Goal: Transaction & Acquisition: Purchase product/service

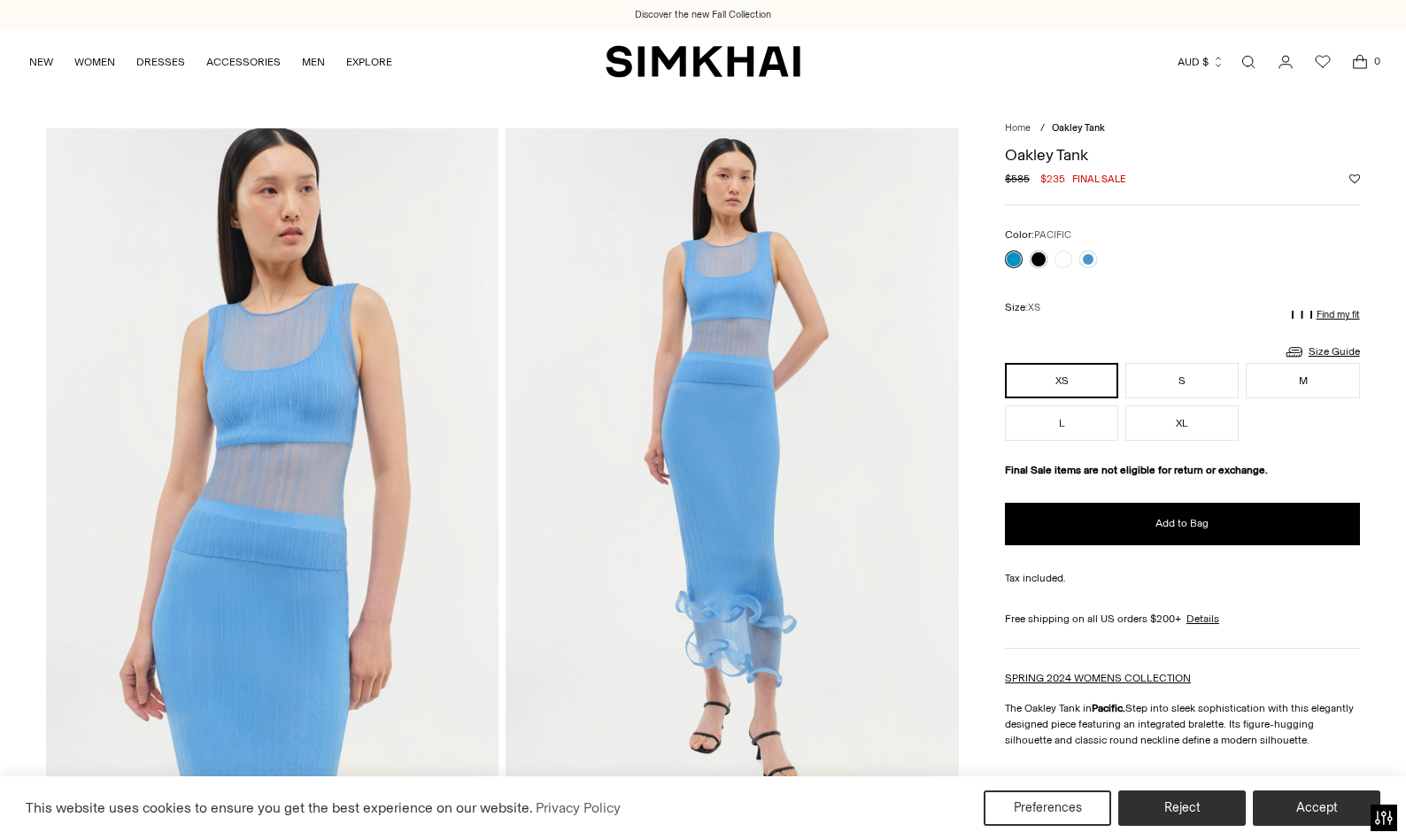
scroll to position [21, 0]
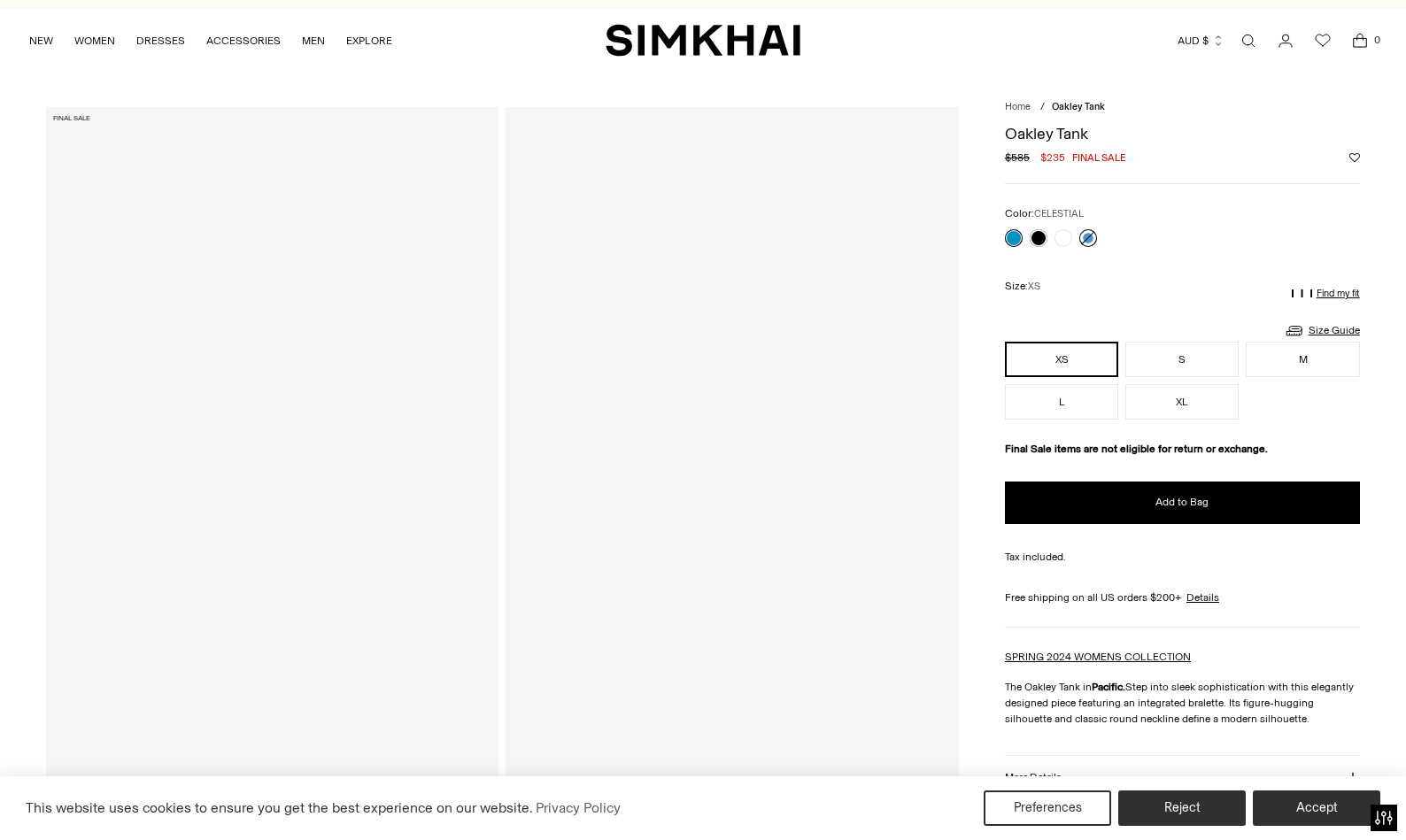
click at [1090, 239] on link at bounding box center [1087, 237] width 17 height 17
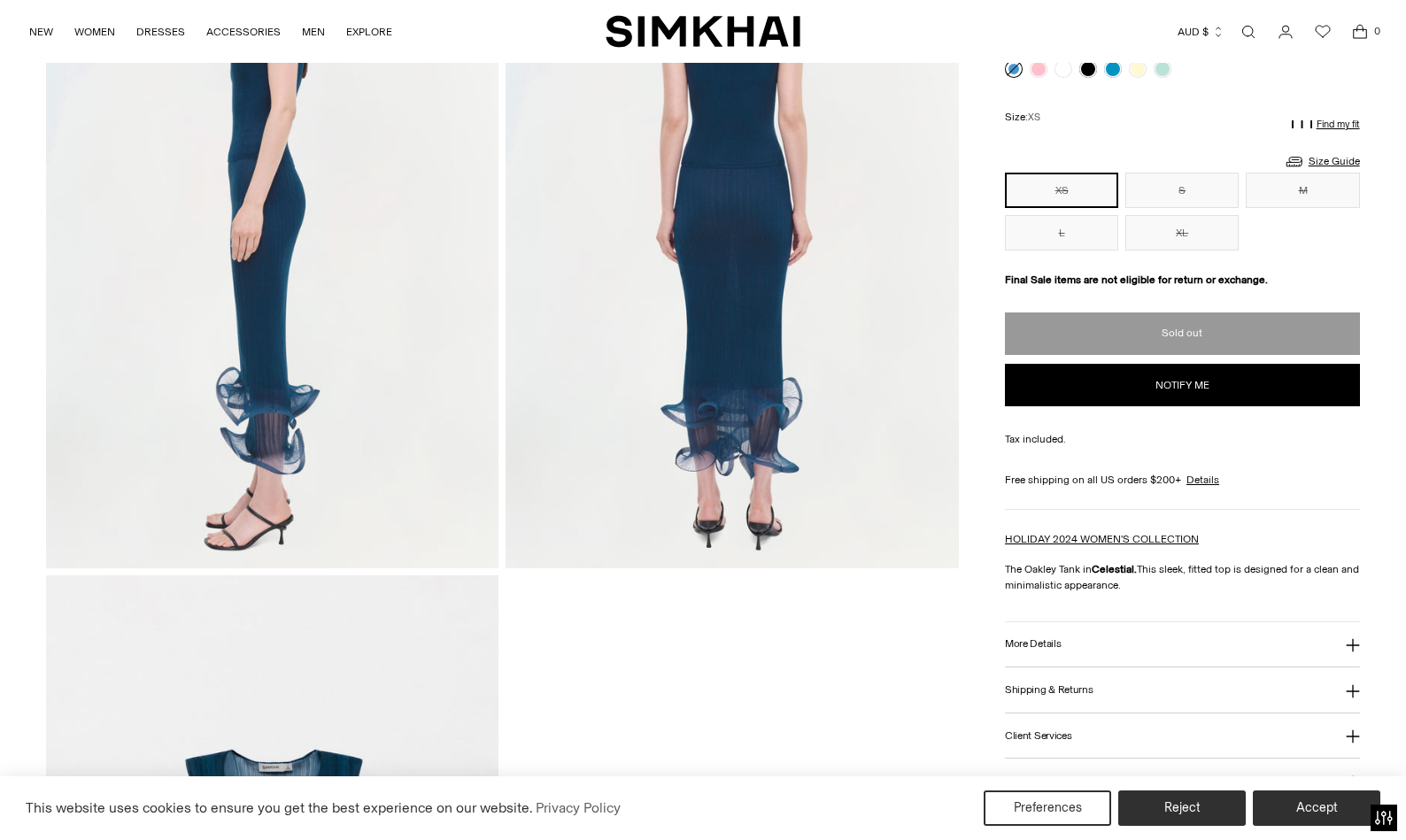
scroll to position [1077, 0]
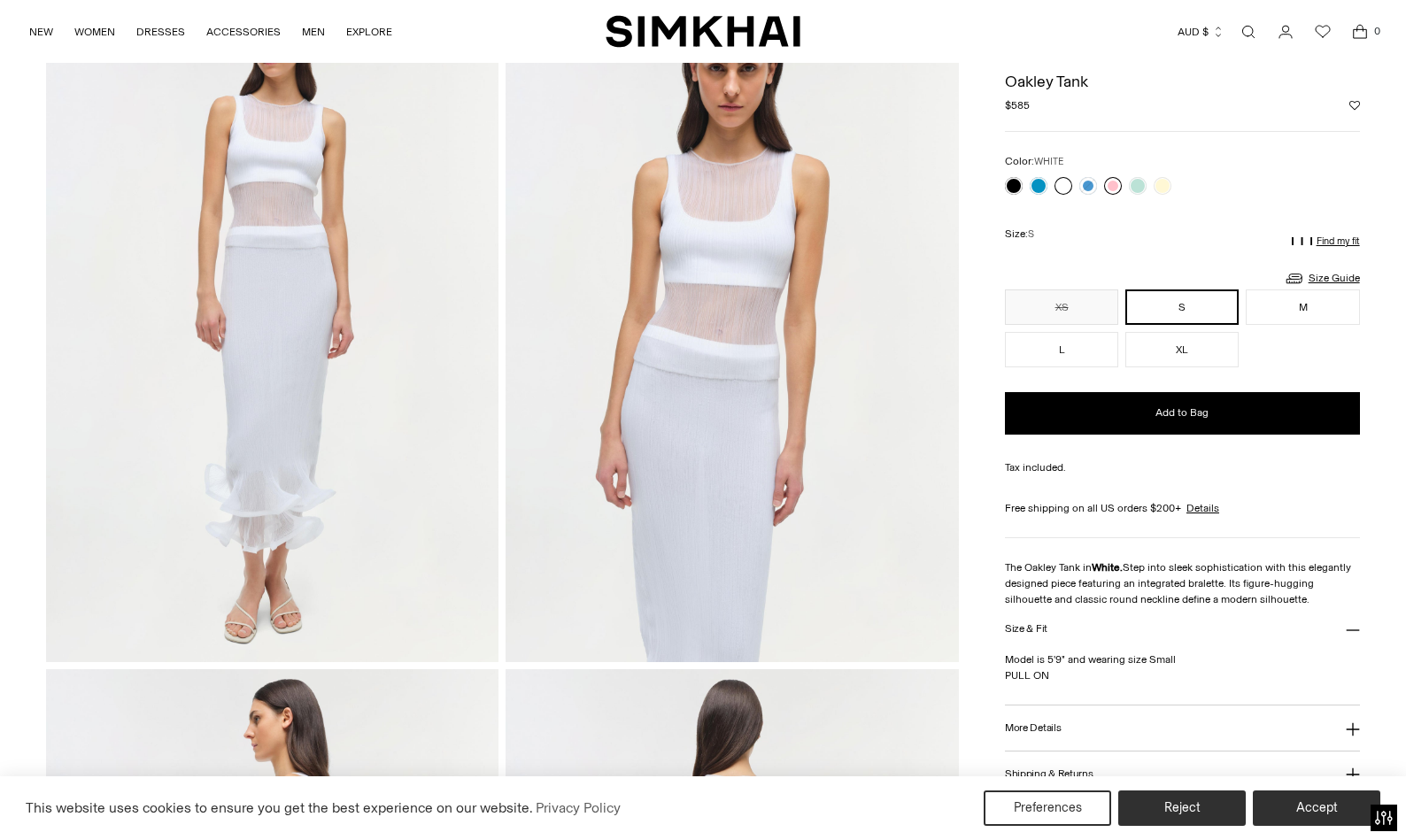
scroll to position [61, 0]
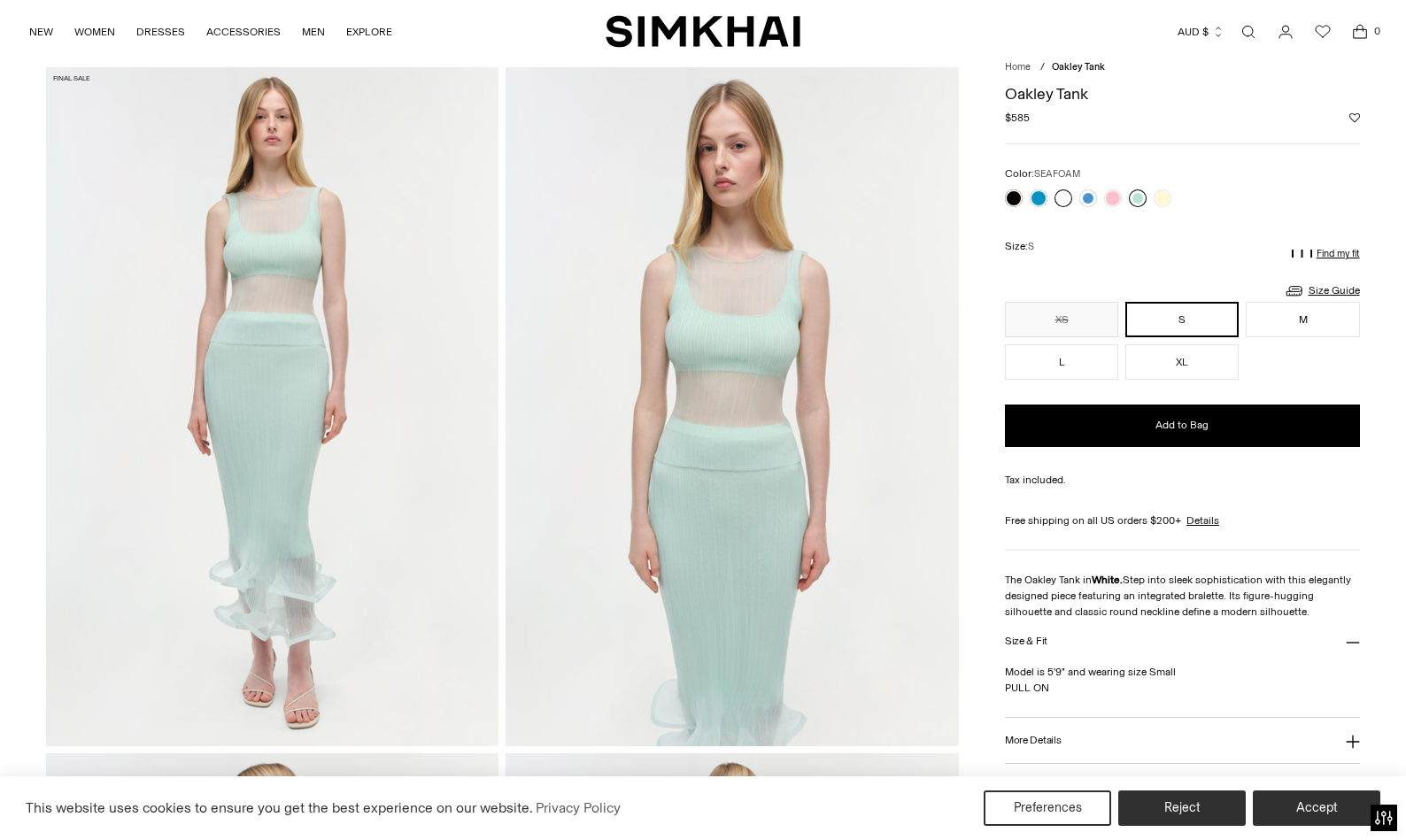
click at [1136, 199] on link at bounding box center [1137, 197] width 17 height 17
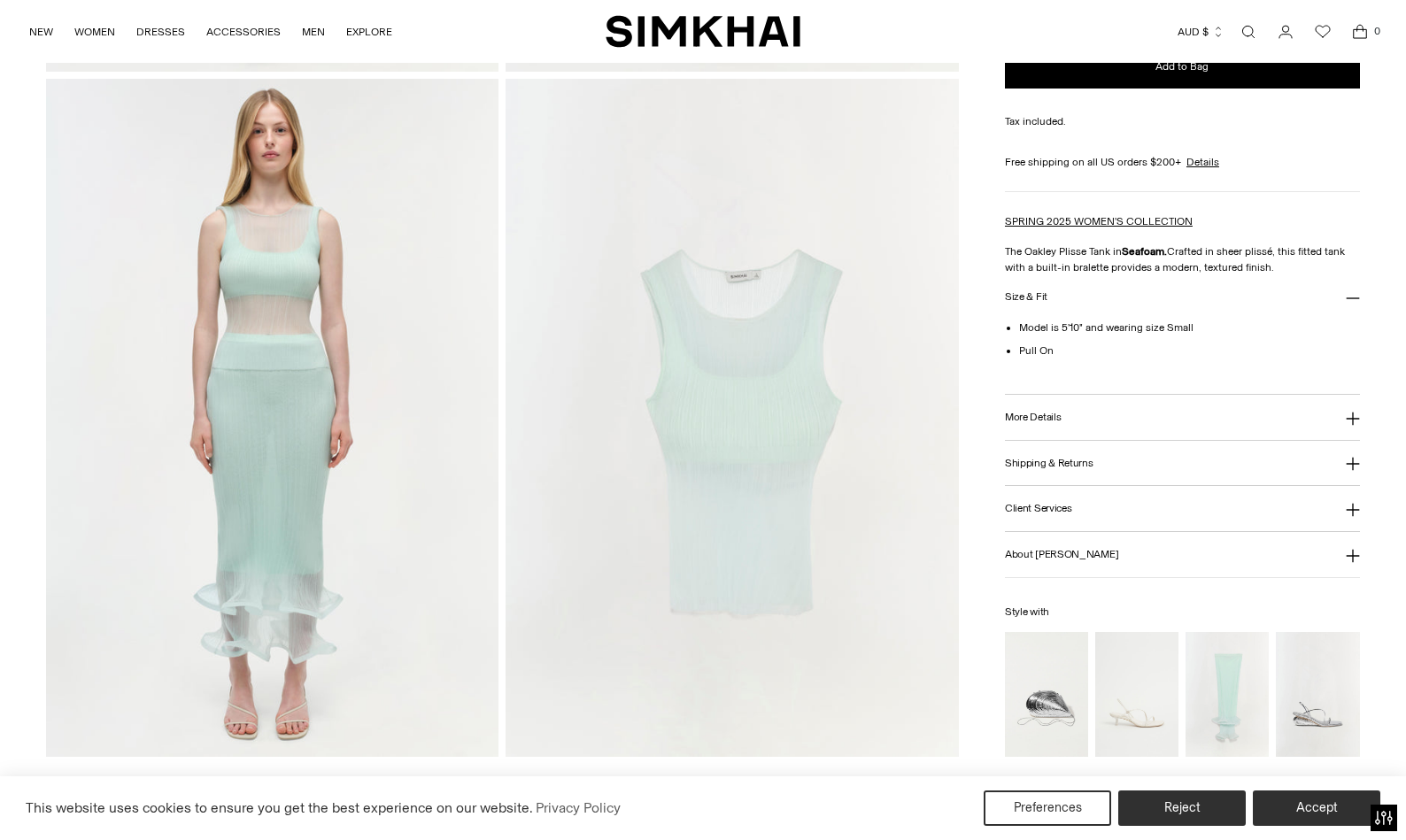
scroll to position [1425, 0]
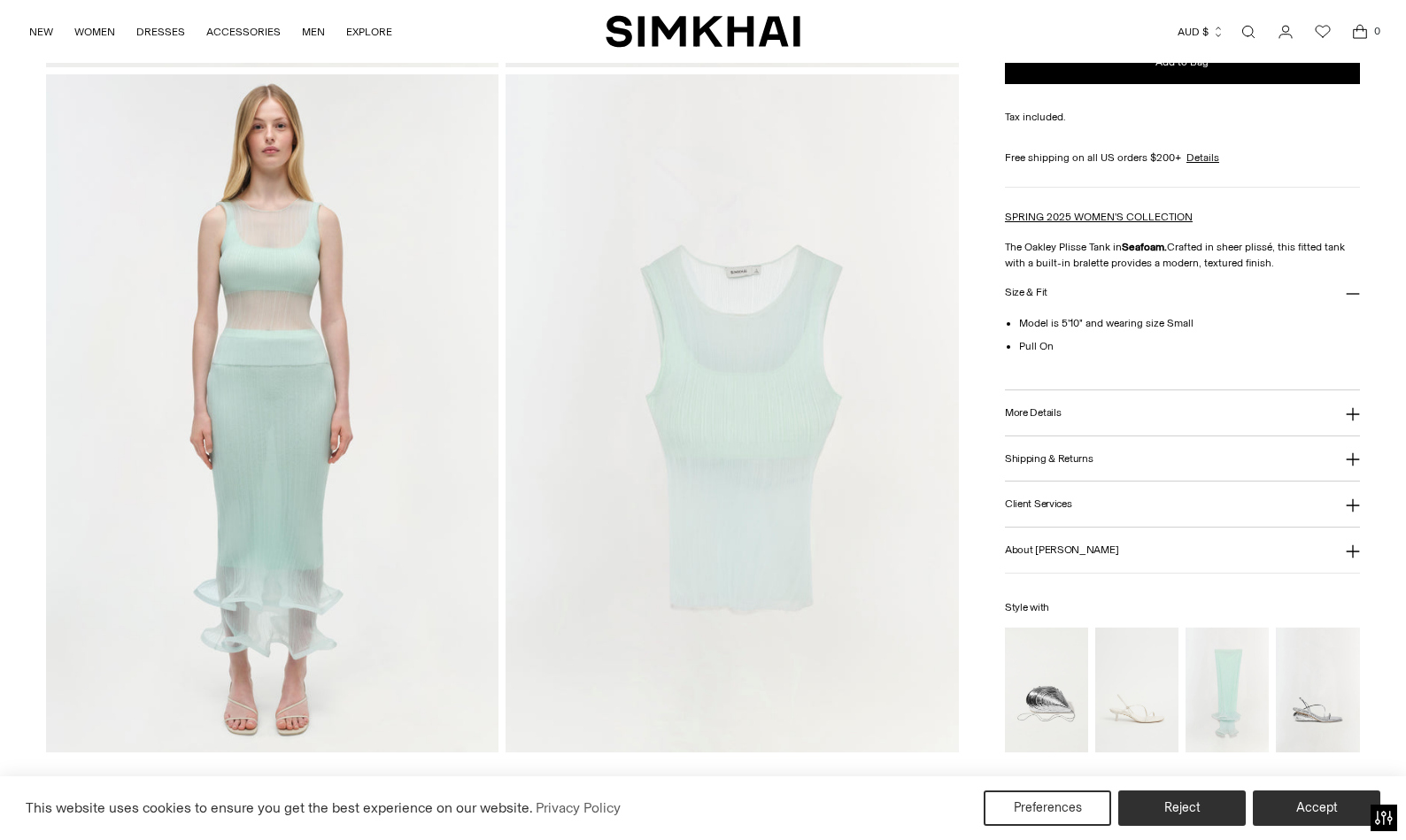
click at [246, 236] on img at bounding box center [271, 413] width 452 height 678
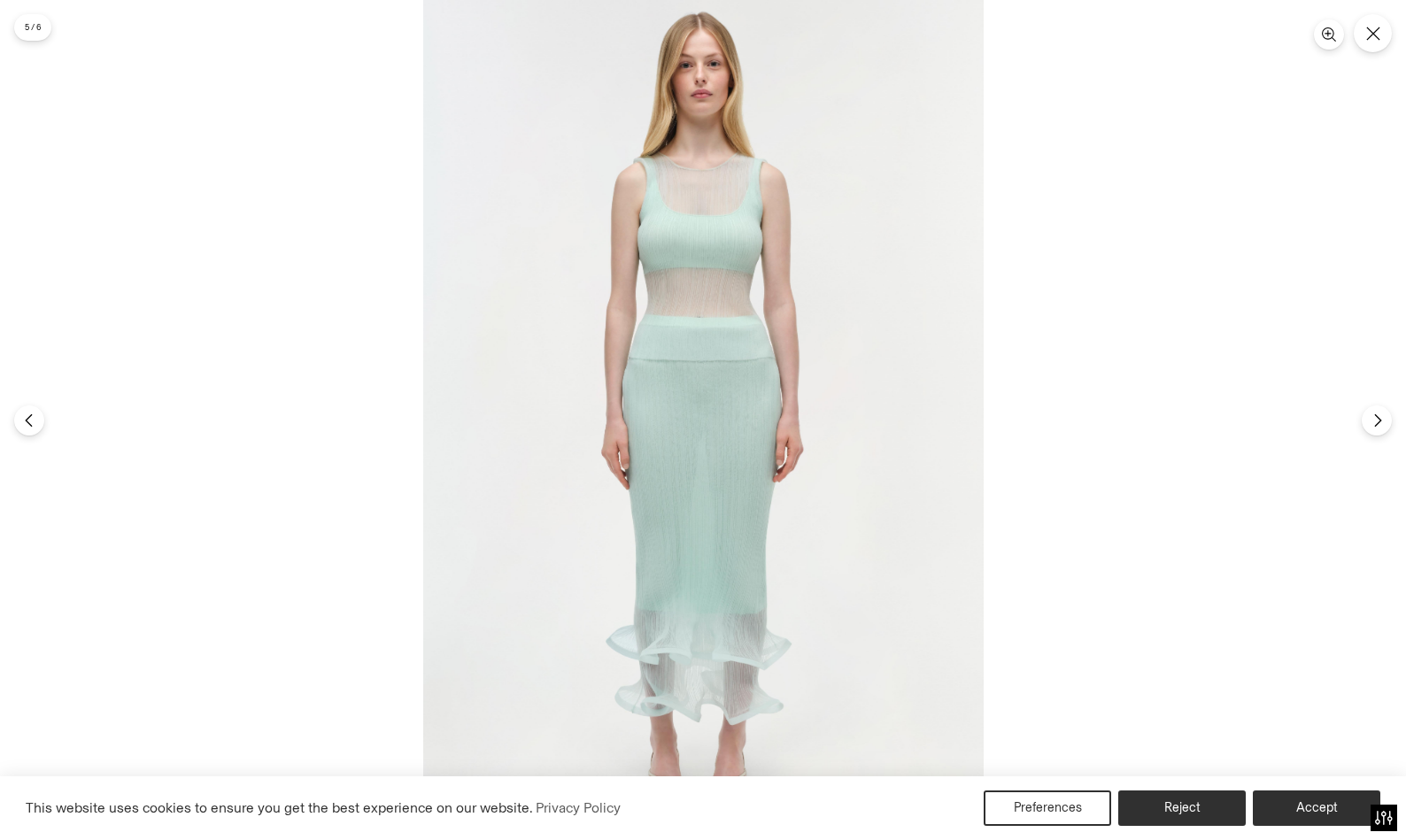
click at [700, 217] on img at bounding box center [703, 420] width 560 height 840
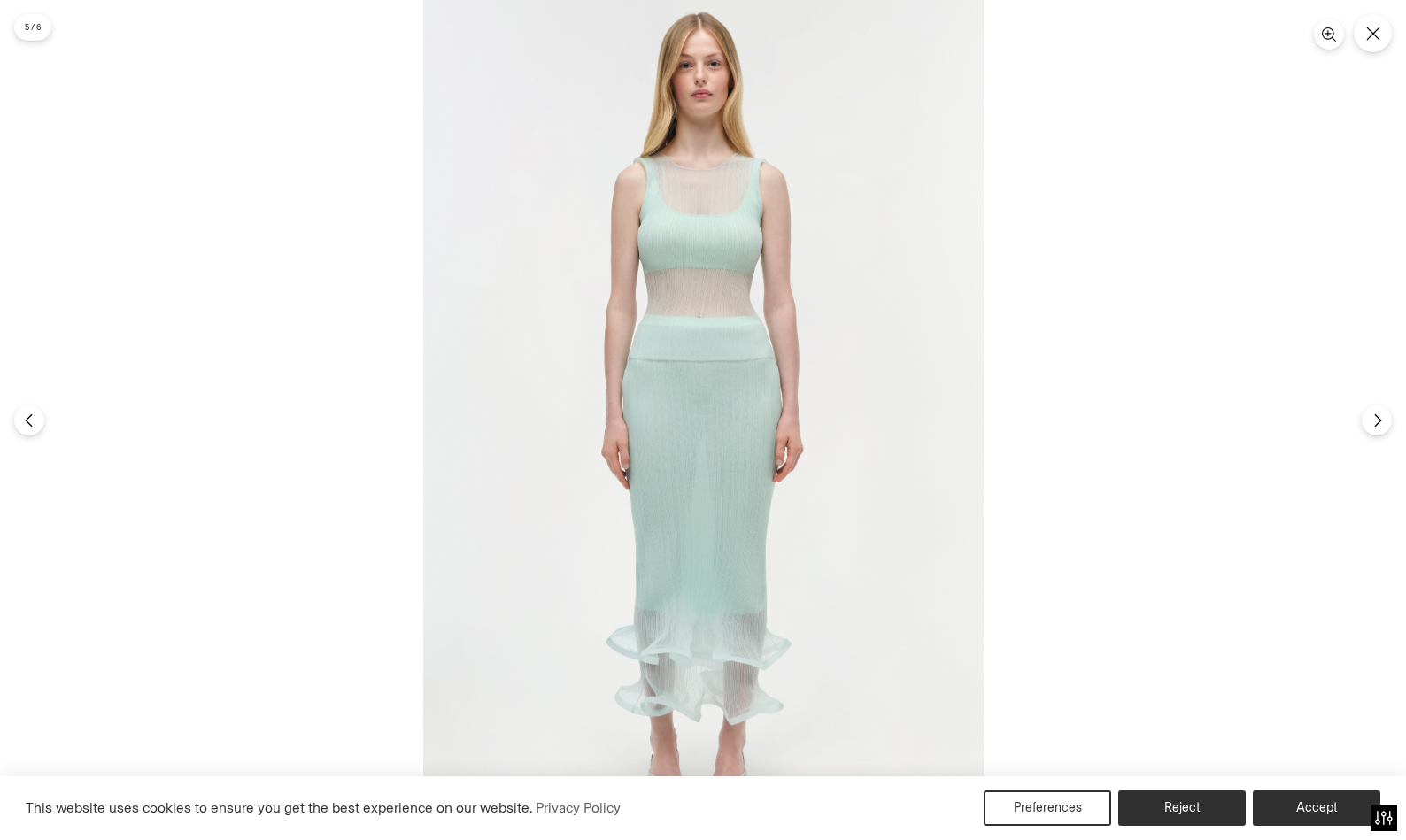
click at [726, 173] on img at bounding box center [703, 420] width 560 height 840
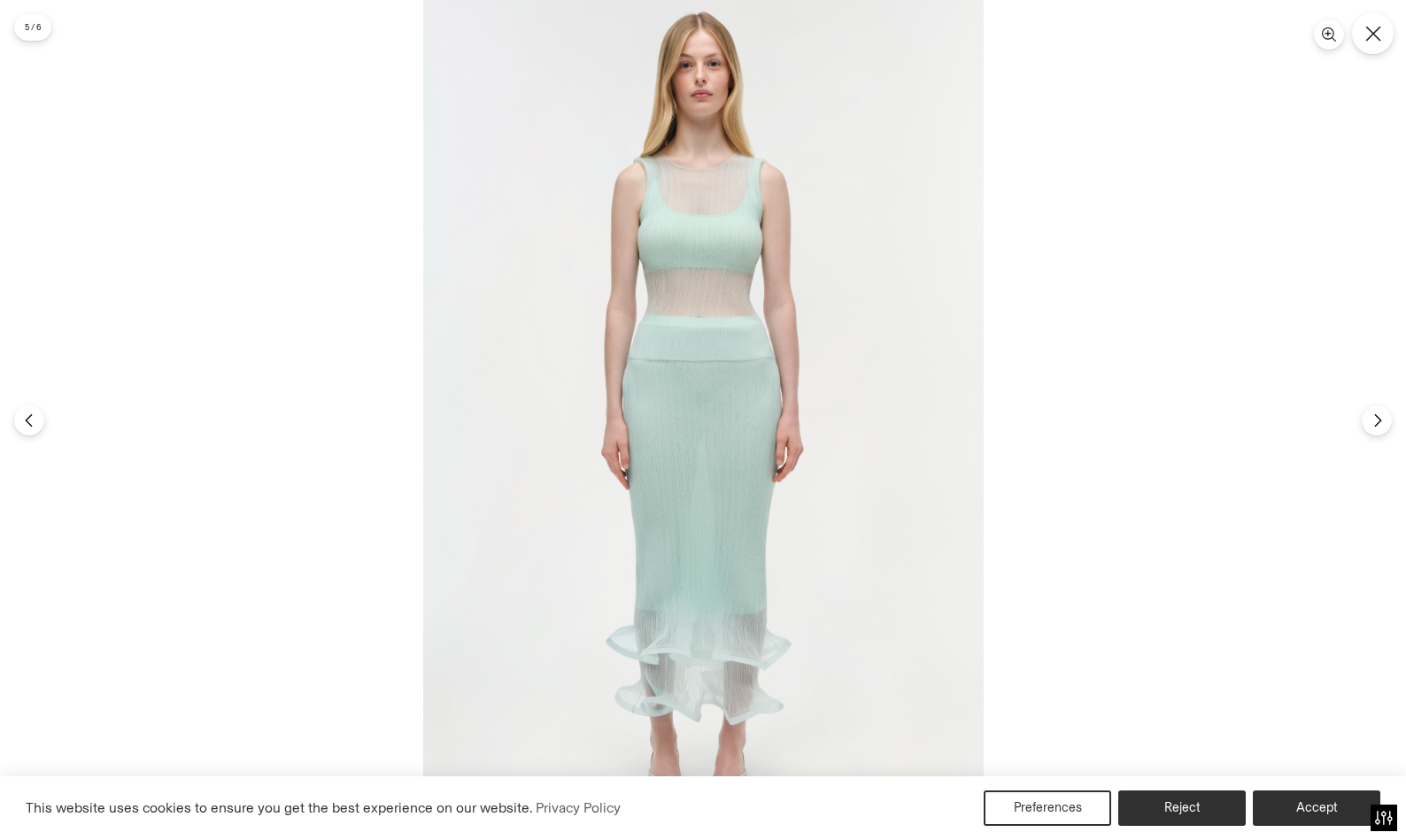
click at [1358, 36] on button "Close" at bounding box center [1373, 34] width 42 height 42
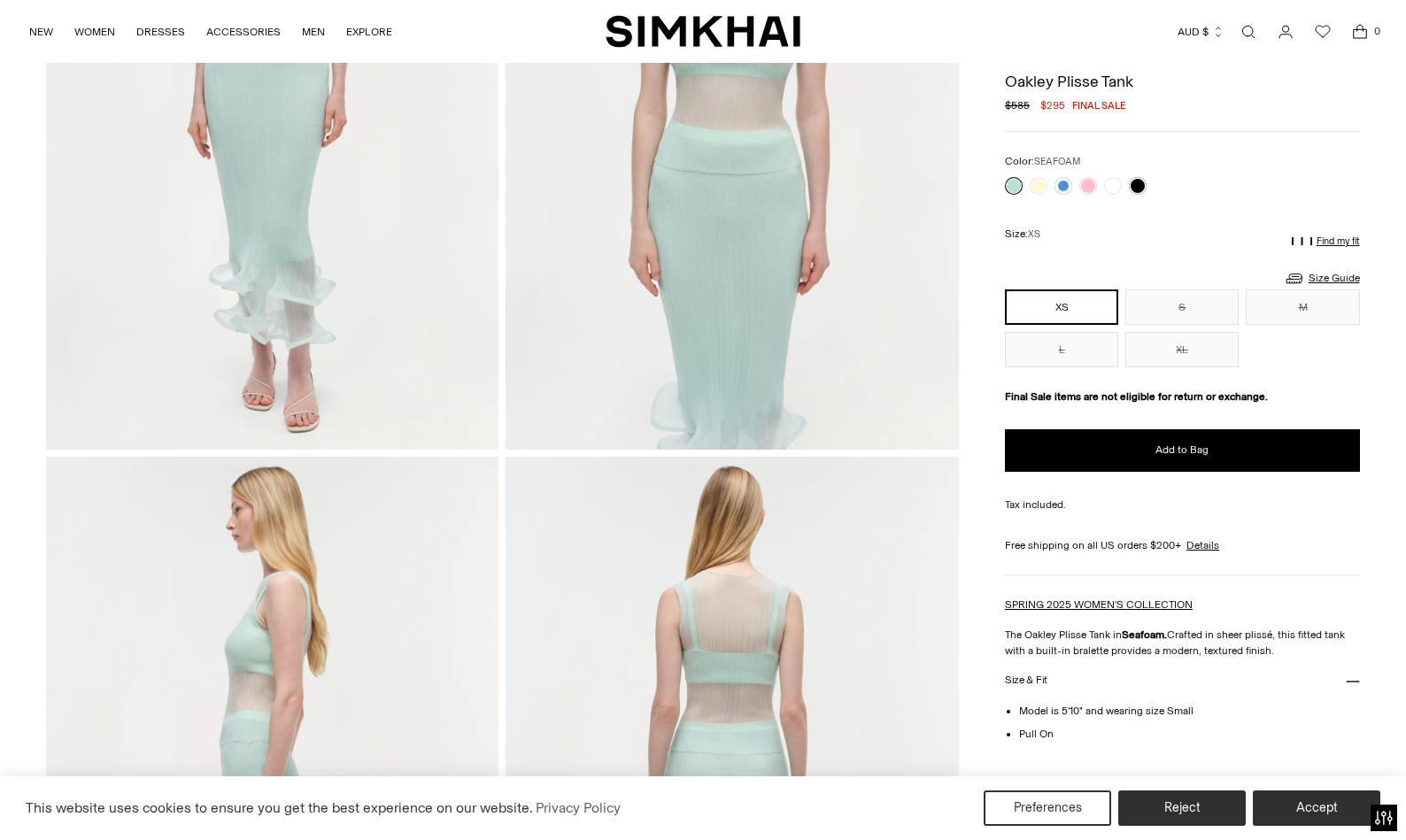
scroll to position [265, 0]
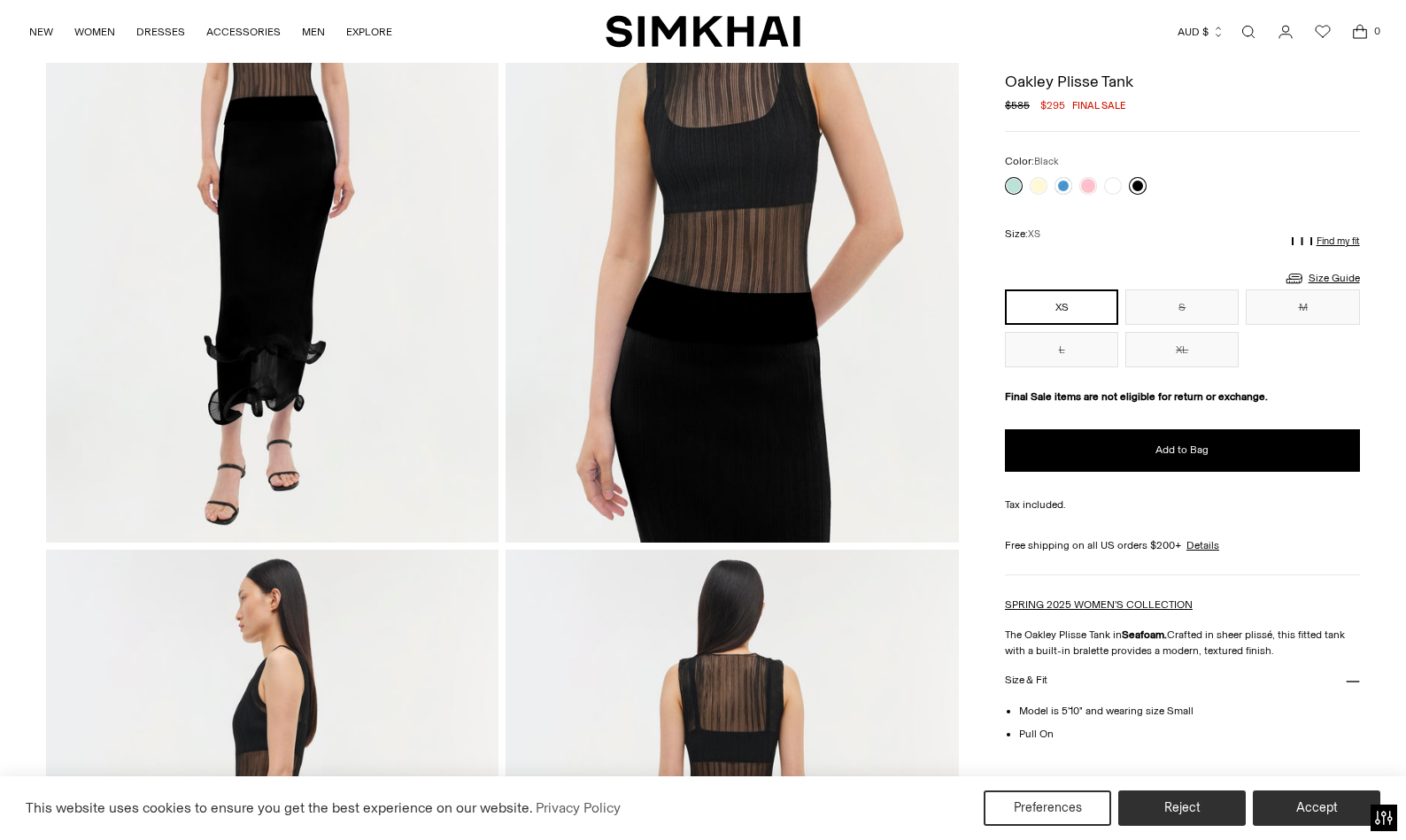
click at [1134, 186] on link at bounding box center [1137, 185] width 17 height 17
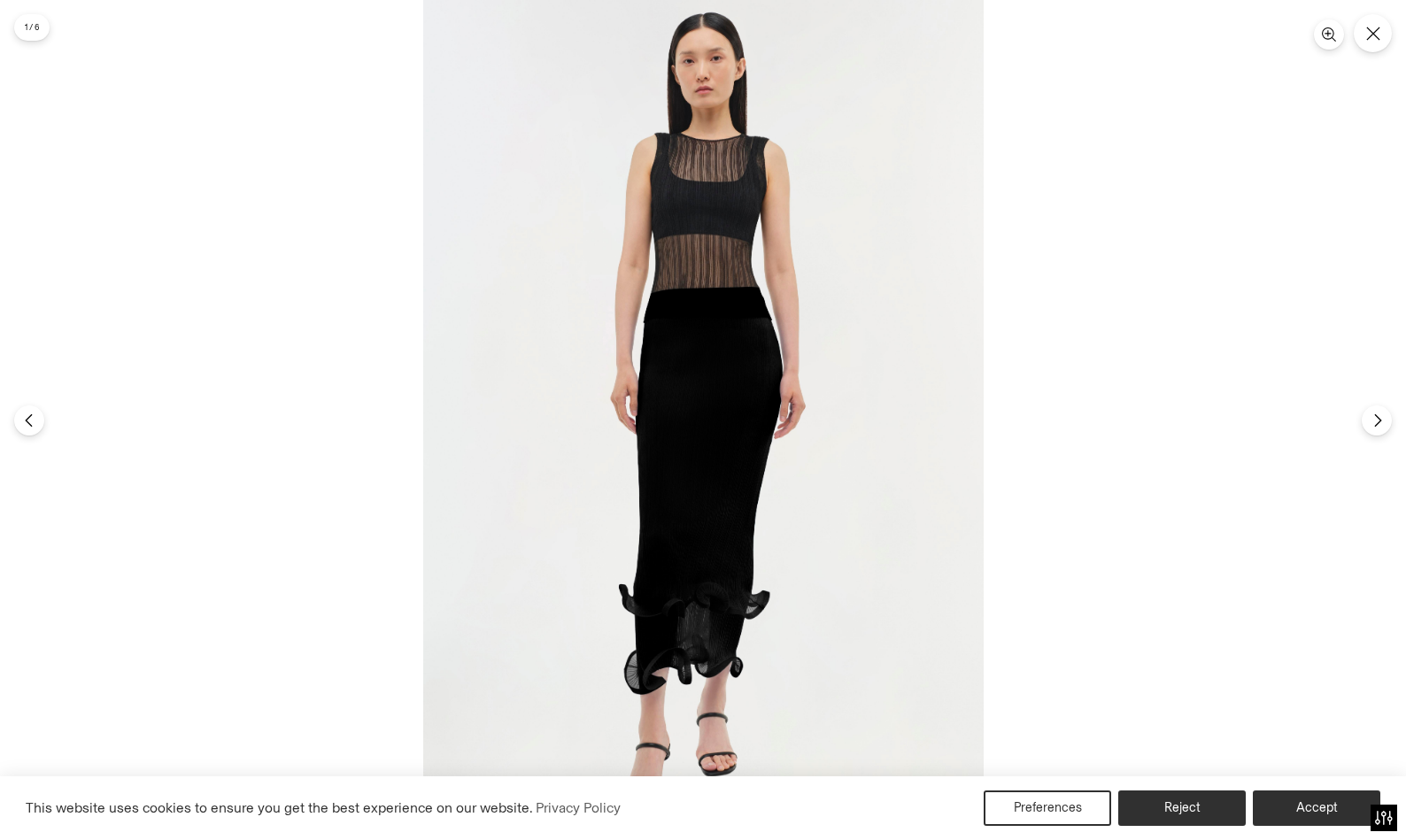
click at [682, 179] on img at bounding box center [703, 420] width 560 height 840
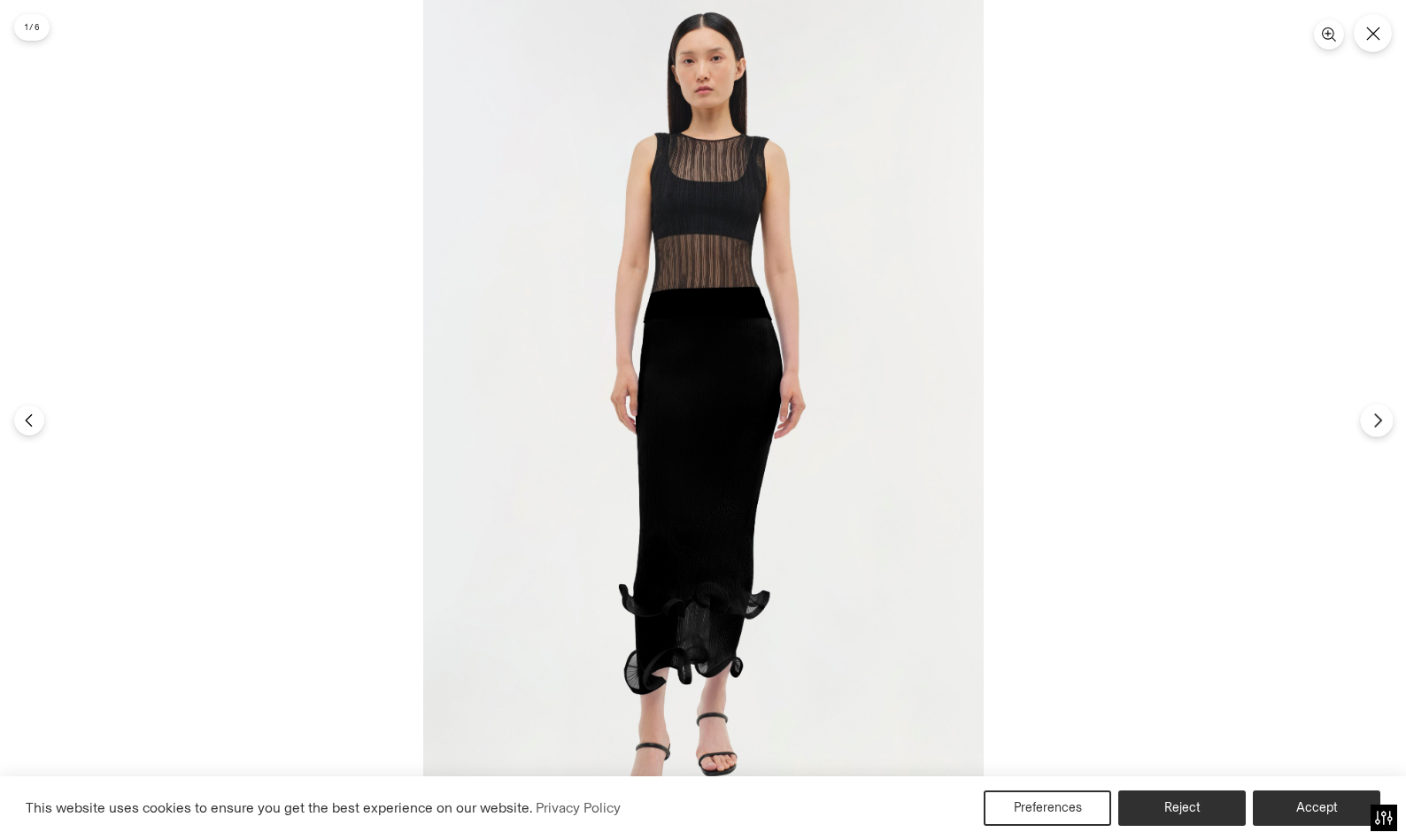
click at [1372, 413] on icon "Next" at bounding box center [1377, 420] width 16 height 16
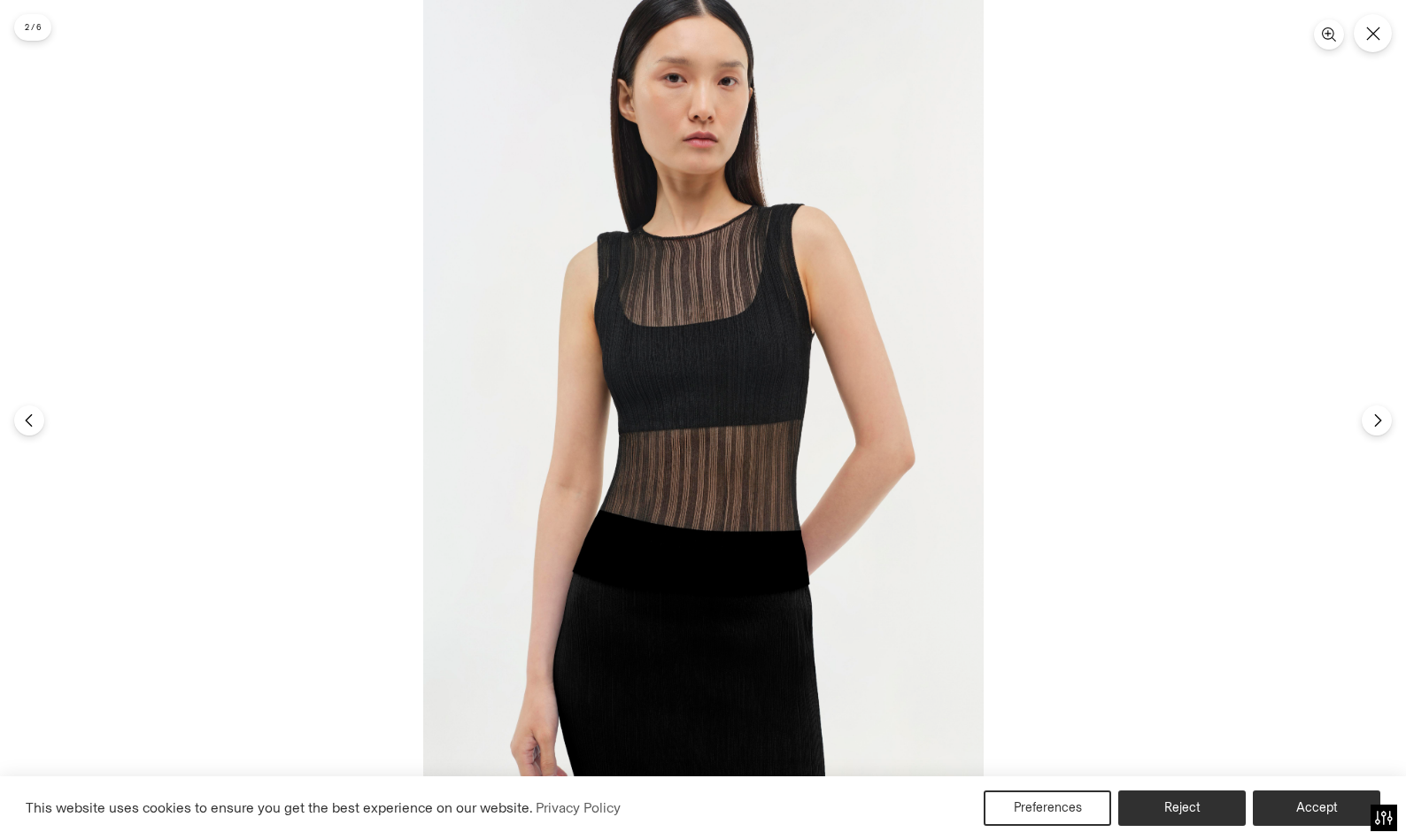
click at [895, 326] on img at bounding box center [703, 420] width 560 height 840
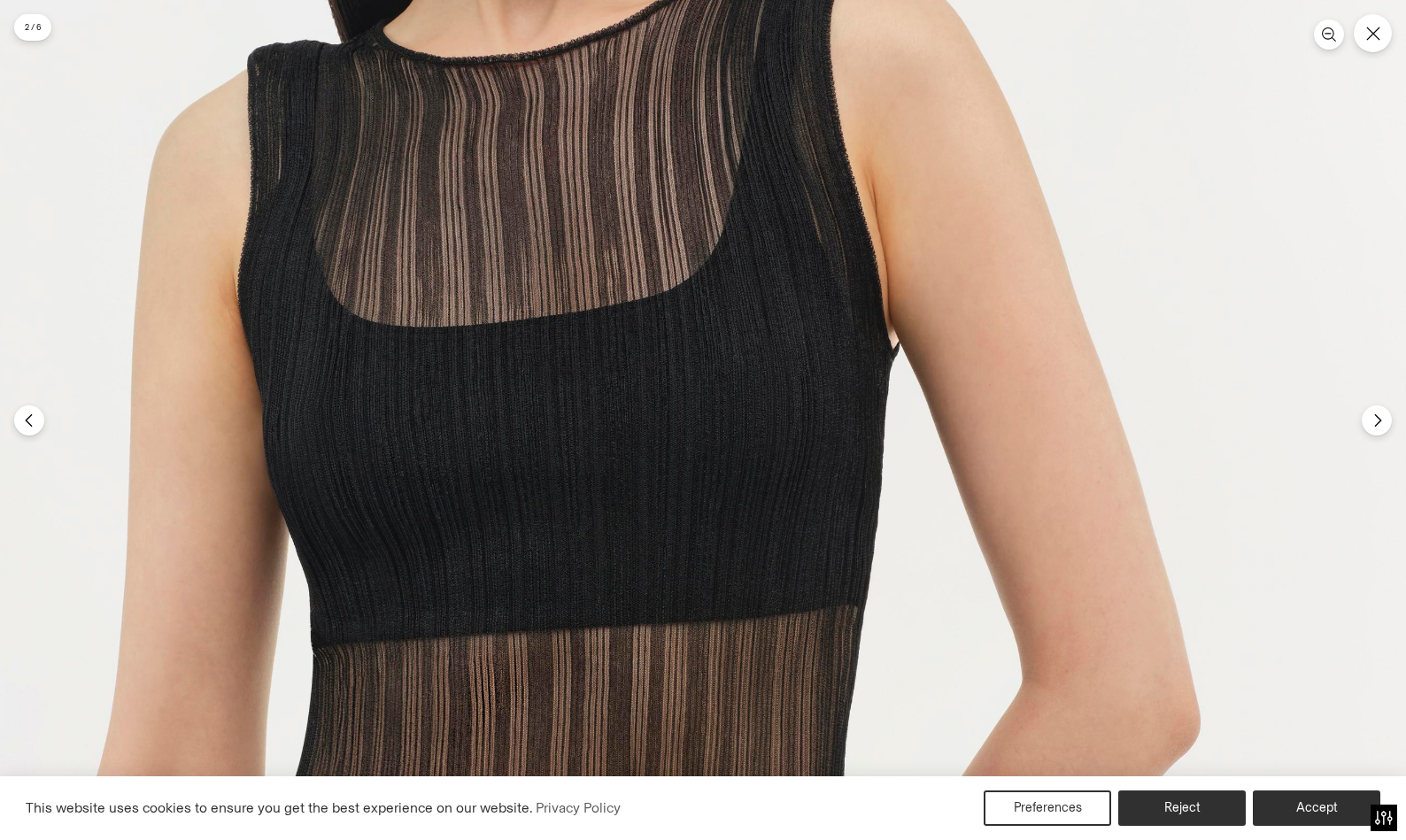
click at [821, 325] on img at bounding box center [566, 606] width 1680 height 2519
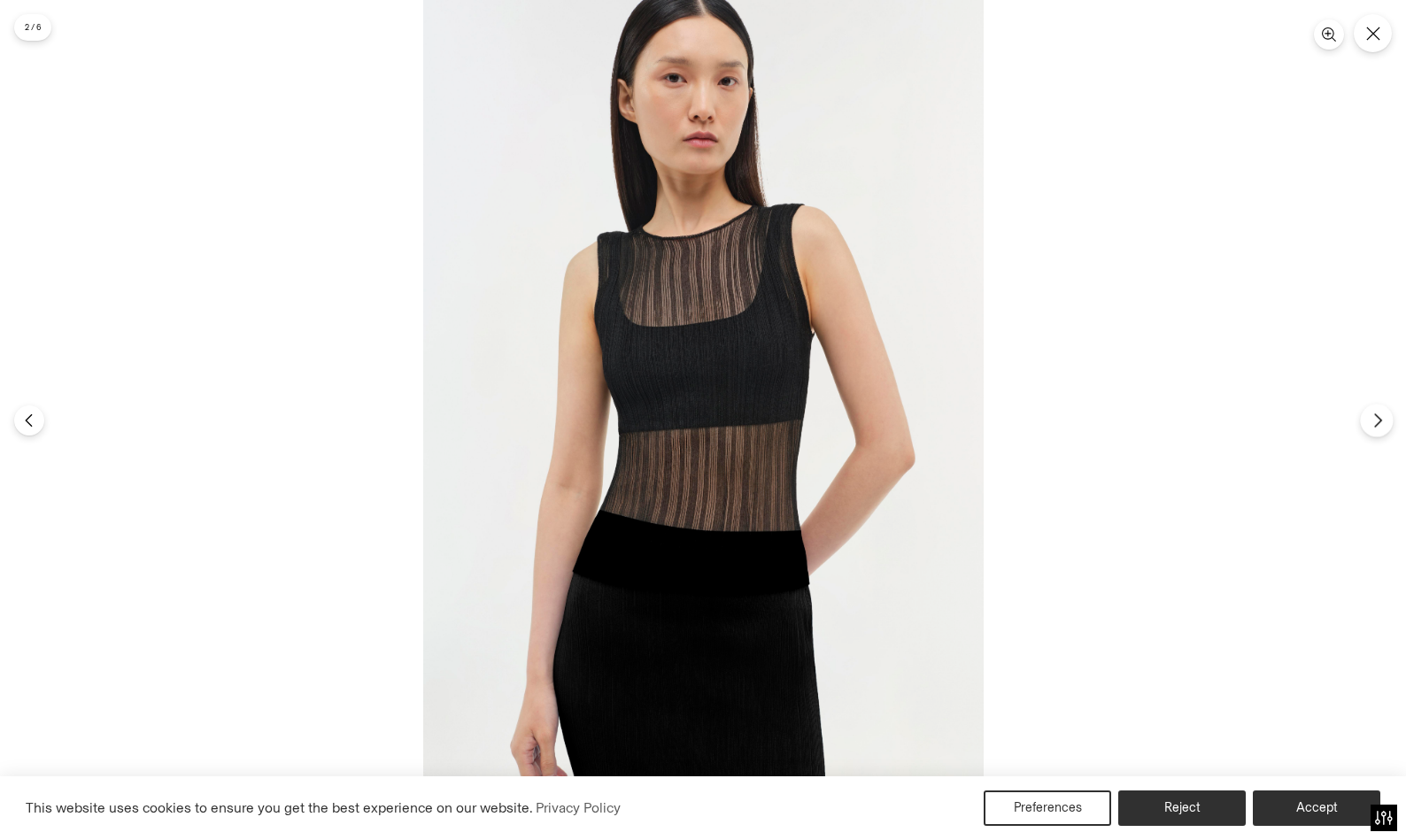
click at [1371, 411] on button "Next" at bounding box center [1376, 420] width 33 height 33
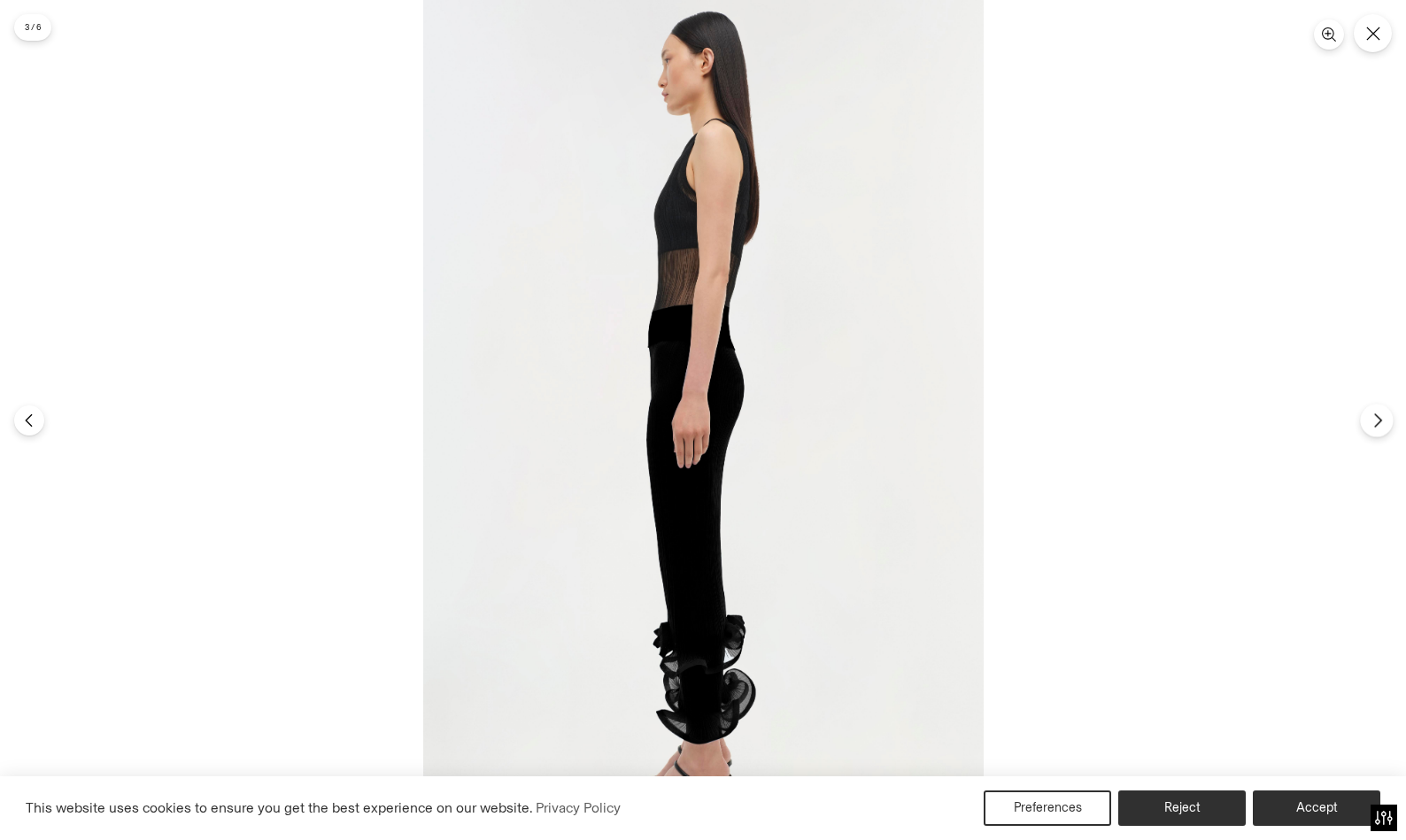
click at [1371, 411] on button "Next" at bounding box center [1376, 420] width 33 height 33
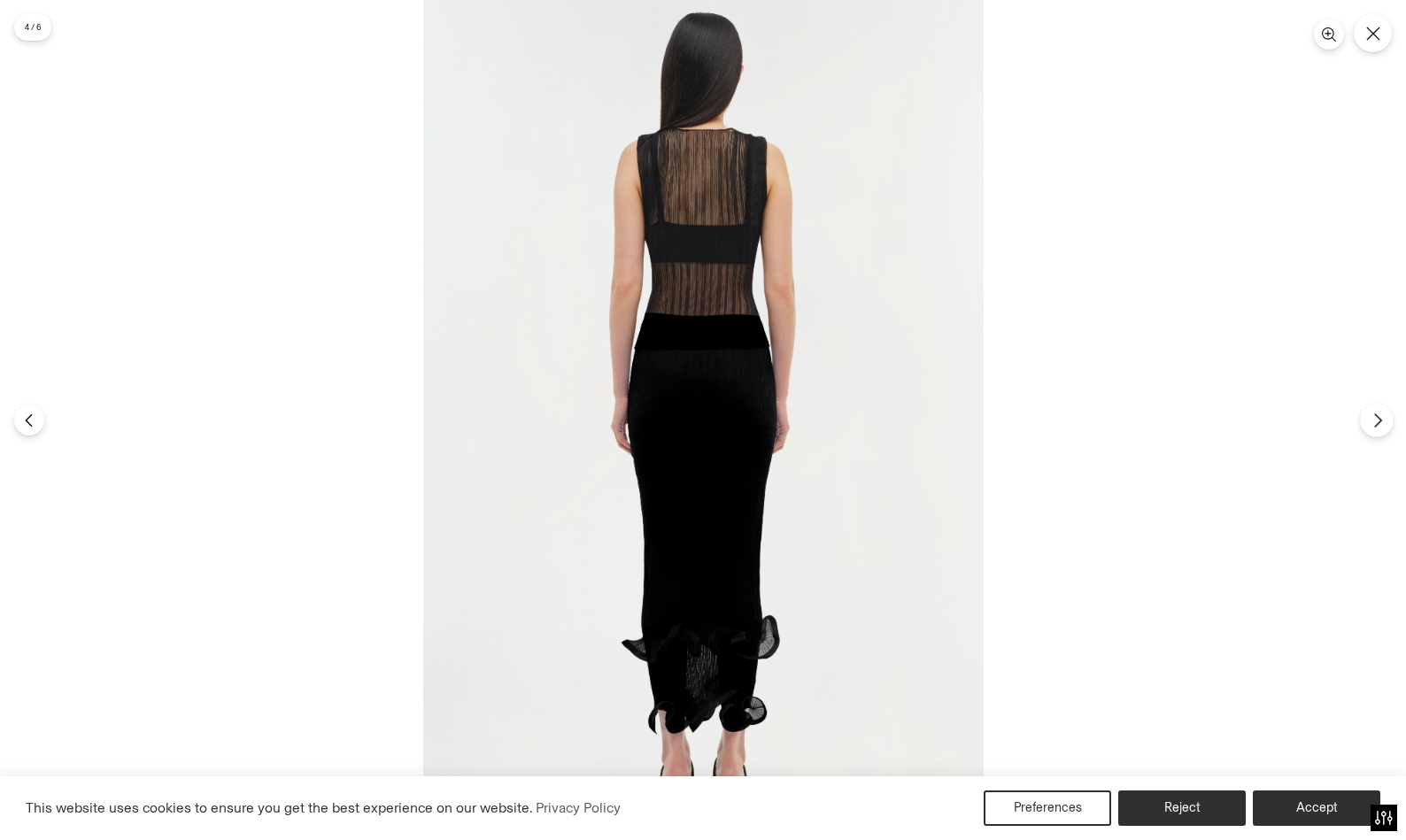
click at [1371, 411] on button "Next" at bounding box center [1376, 420] width 33 height 33
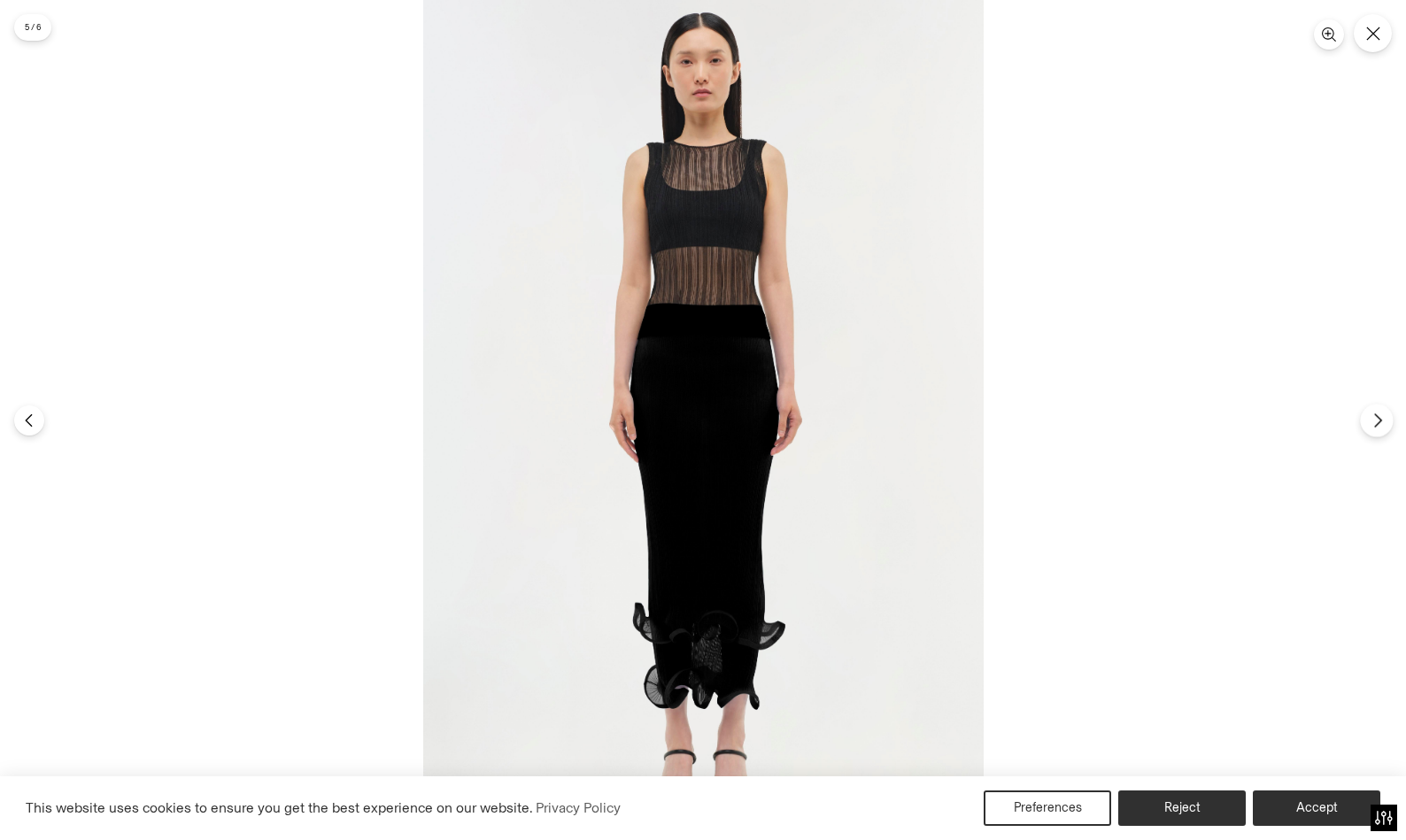
click at [1371, 411] on button "Next" at bounding box center [1376, 420] width 33 height 33
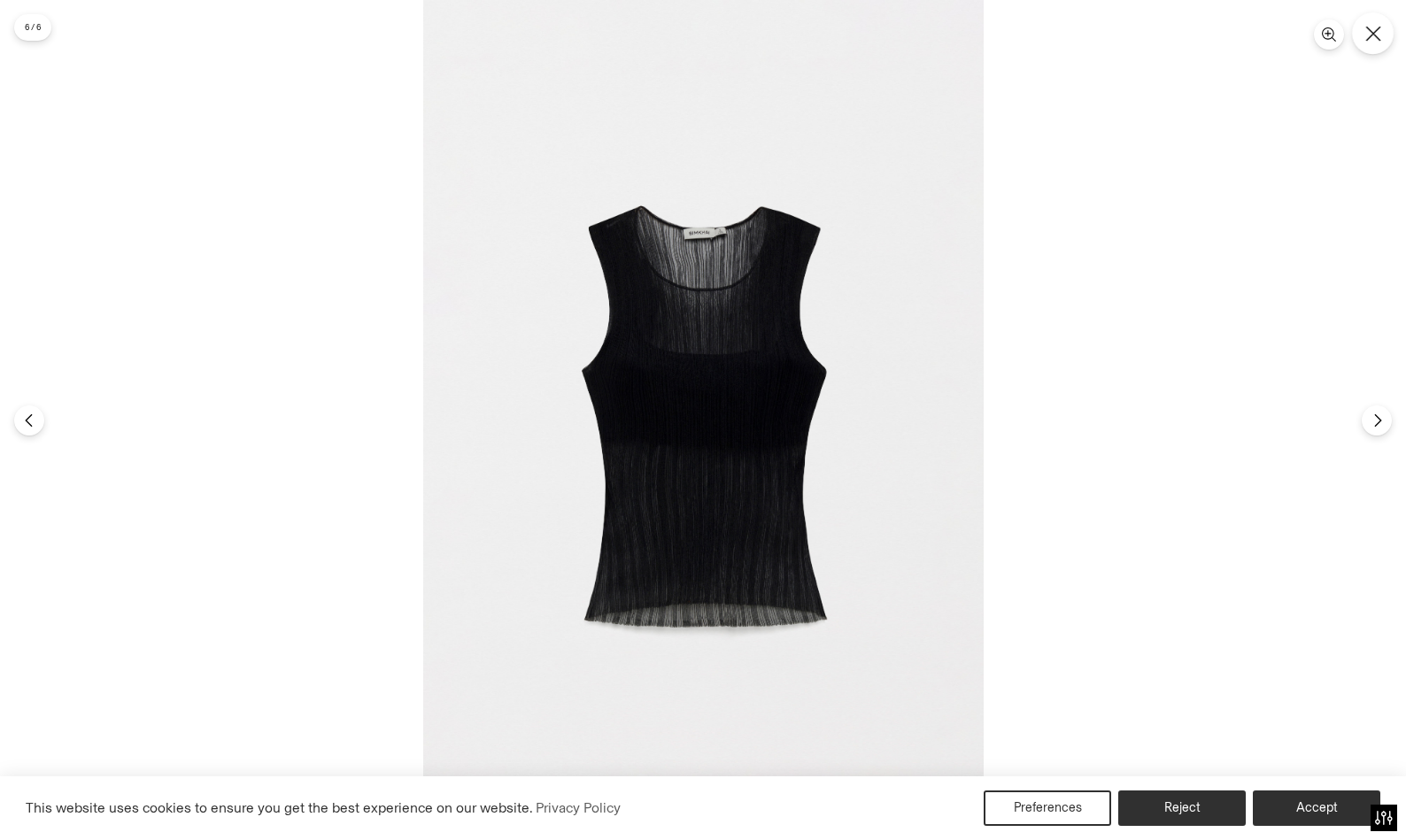
click at [1373, 26] on icon "Close" at bounding box center [1372, 33] width 16 height 16
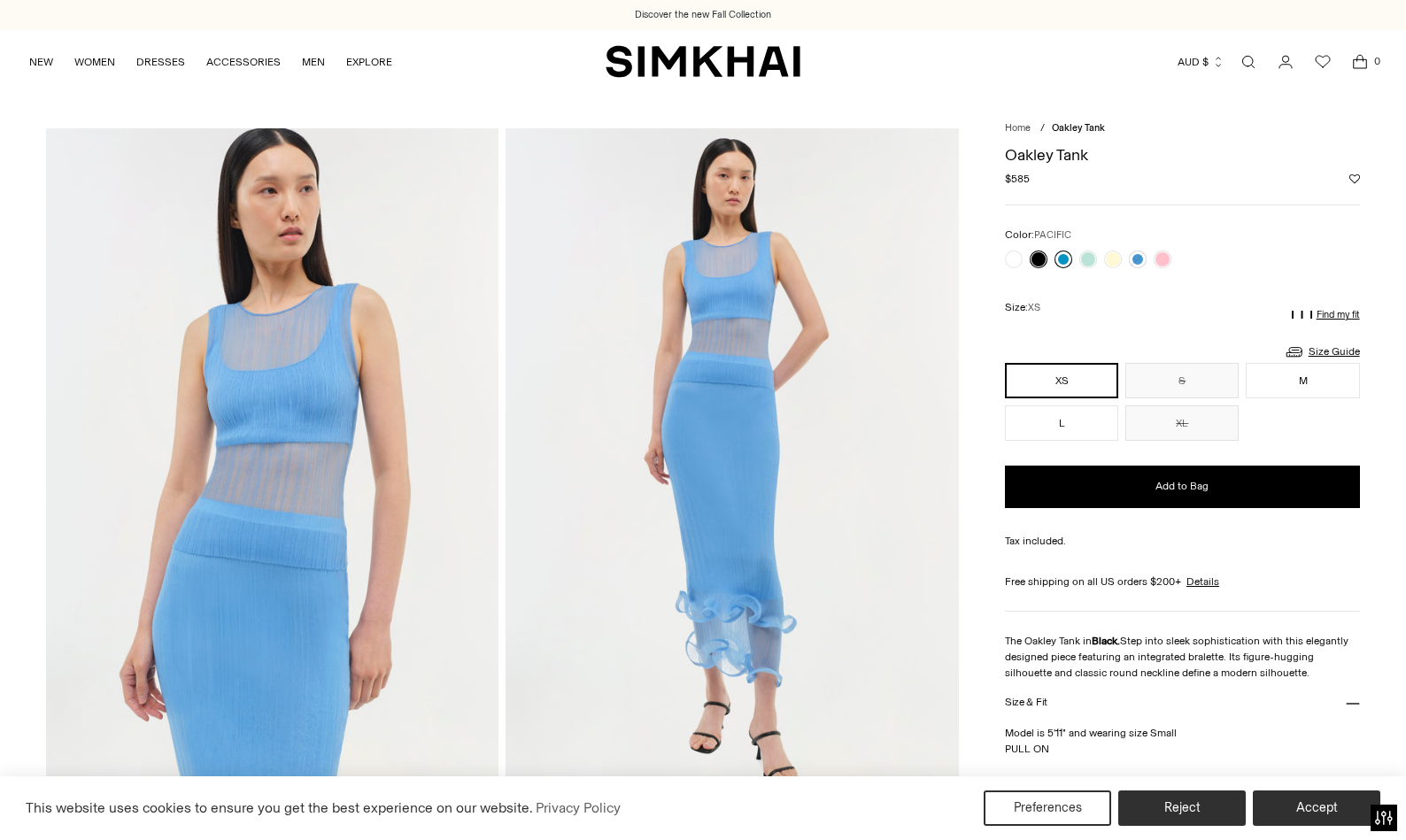
click at [1066, 257] on link at bounding box center [1062, 258] width 17 height 17
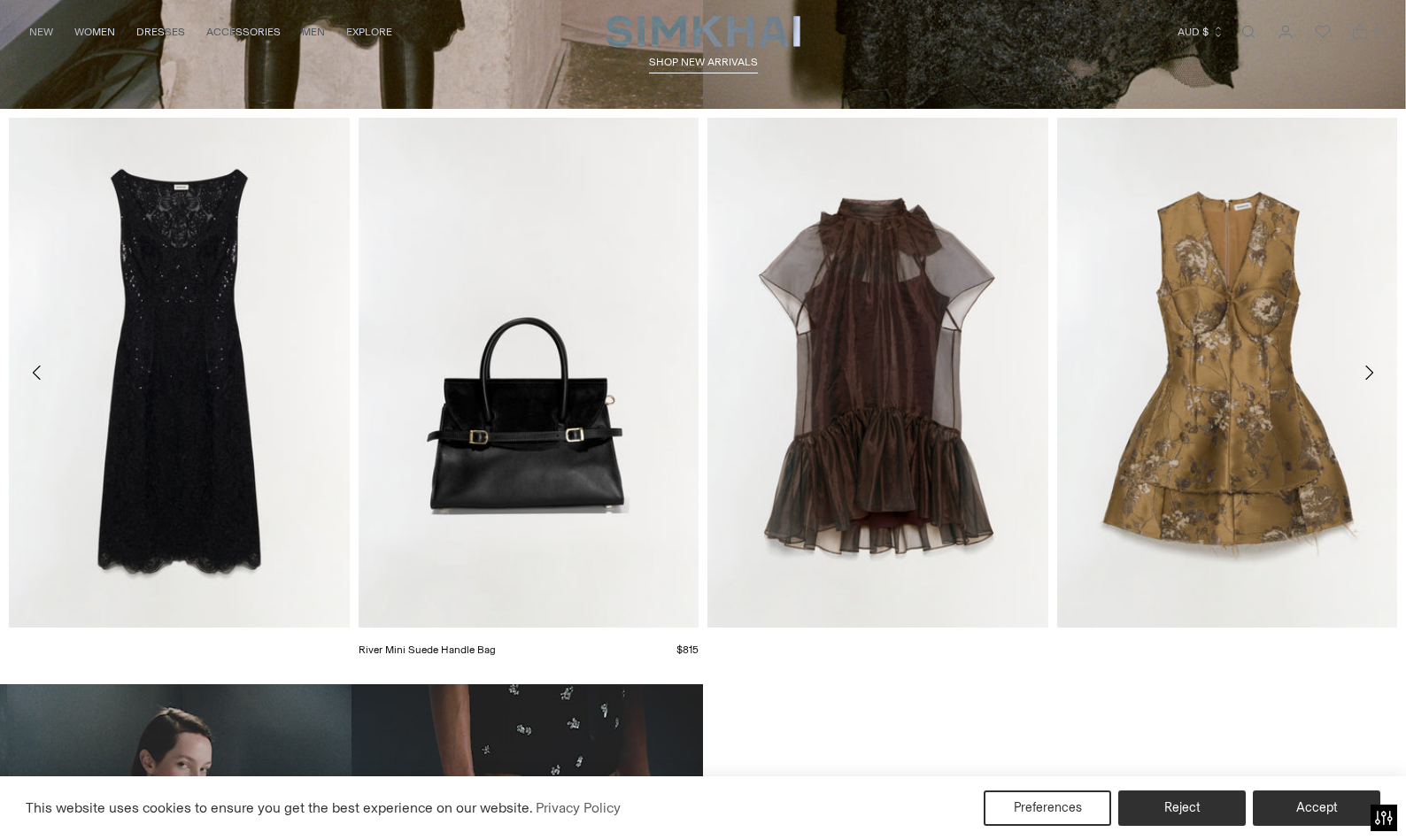
scroll to position [229, 0]
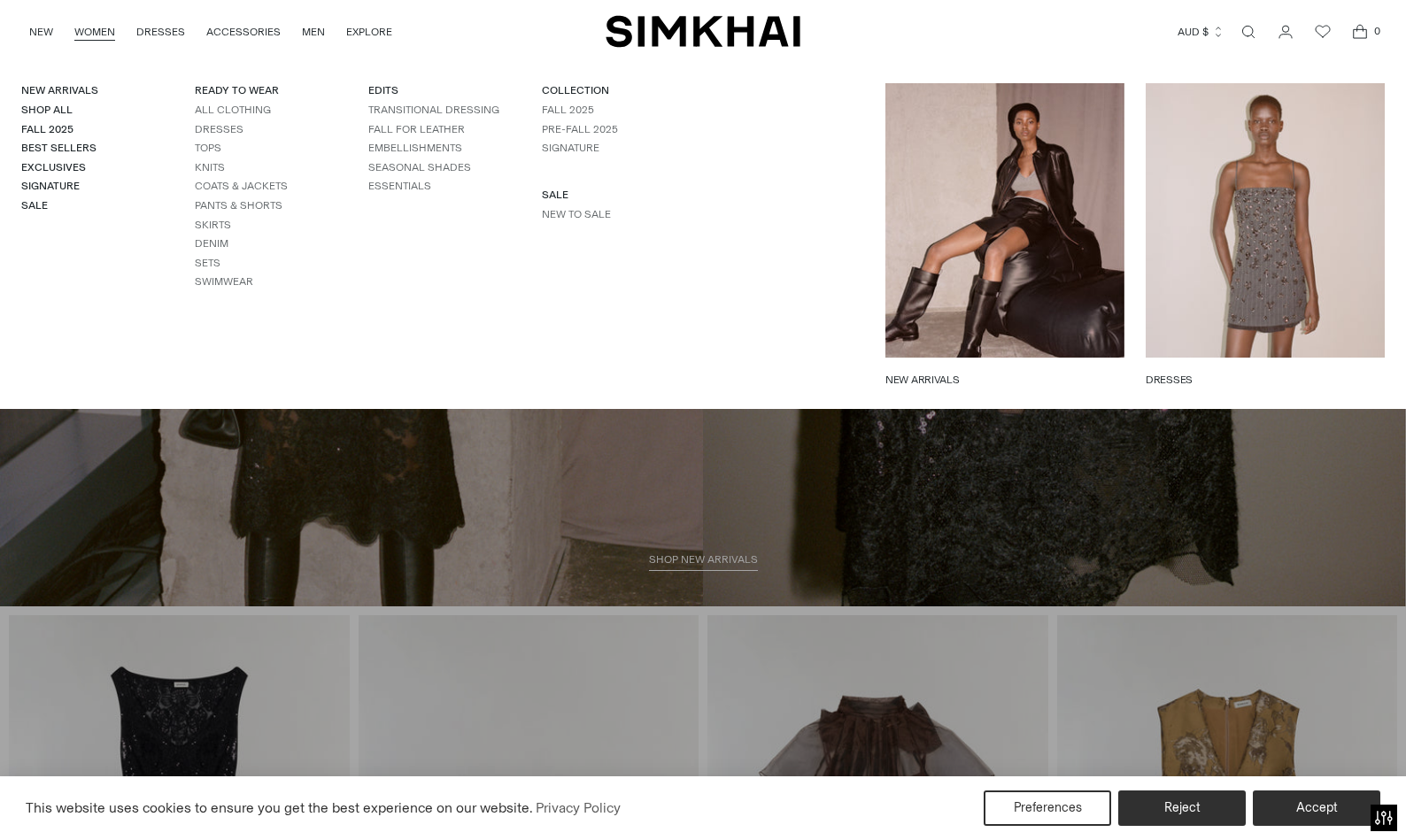
click at [101, 37] on link "WOMEN" at bounding box center [94, 32] width 41 height 39
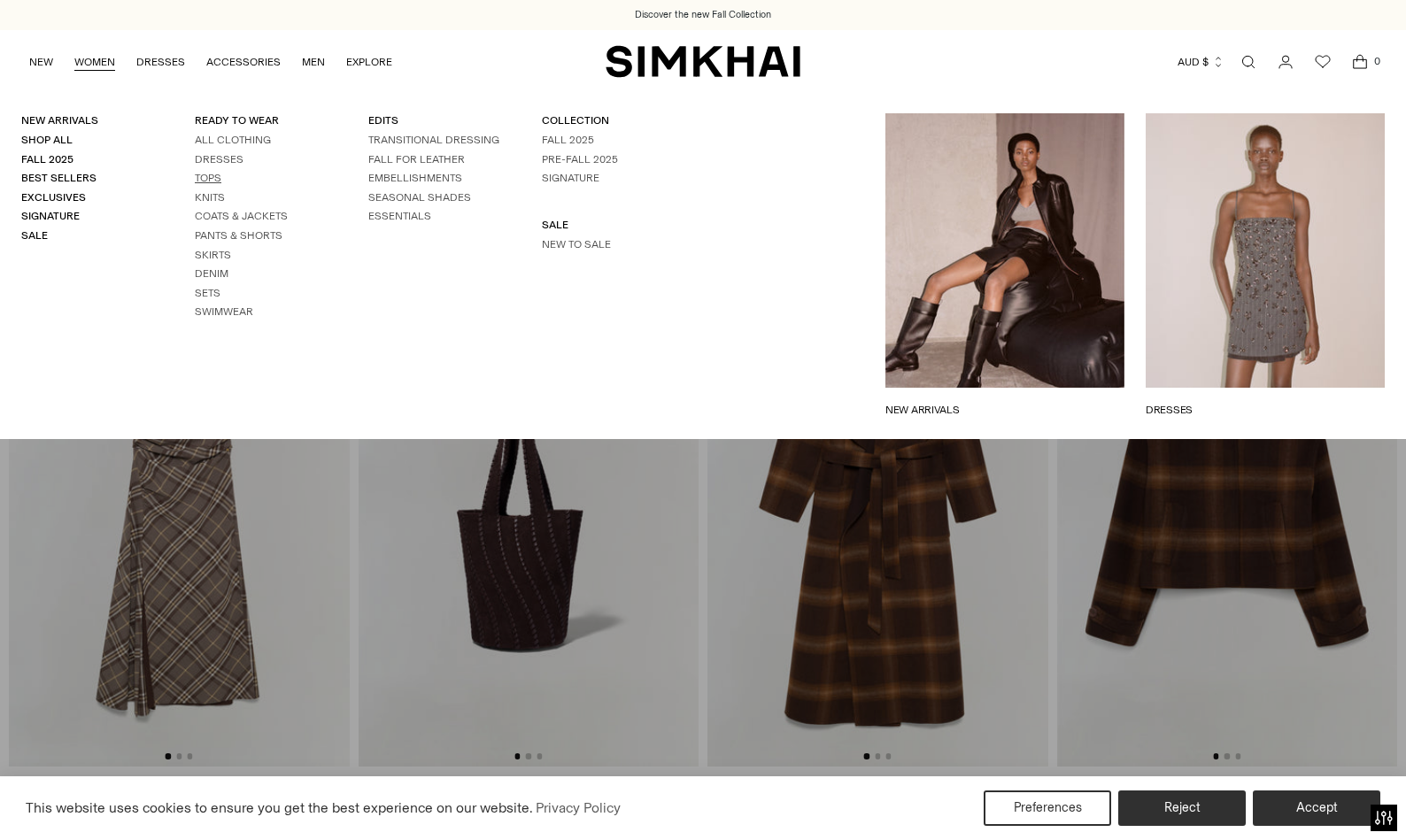
click at [206, 173] on link "Tops" at bounding box center [207, 178] width 26 height 13
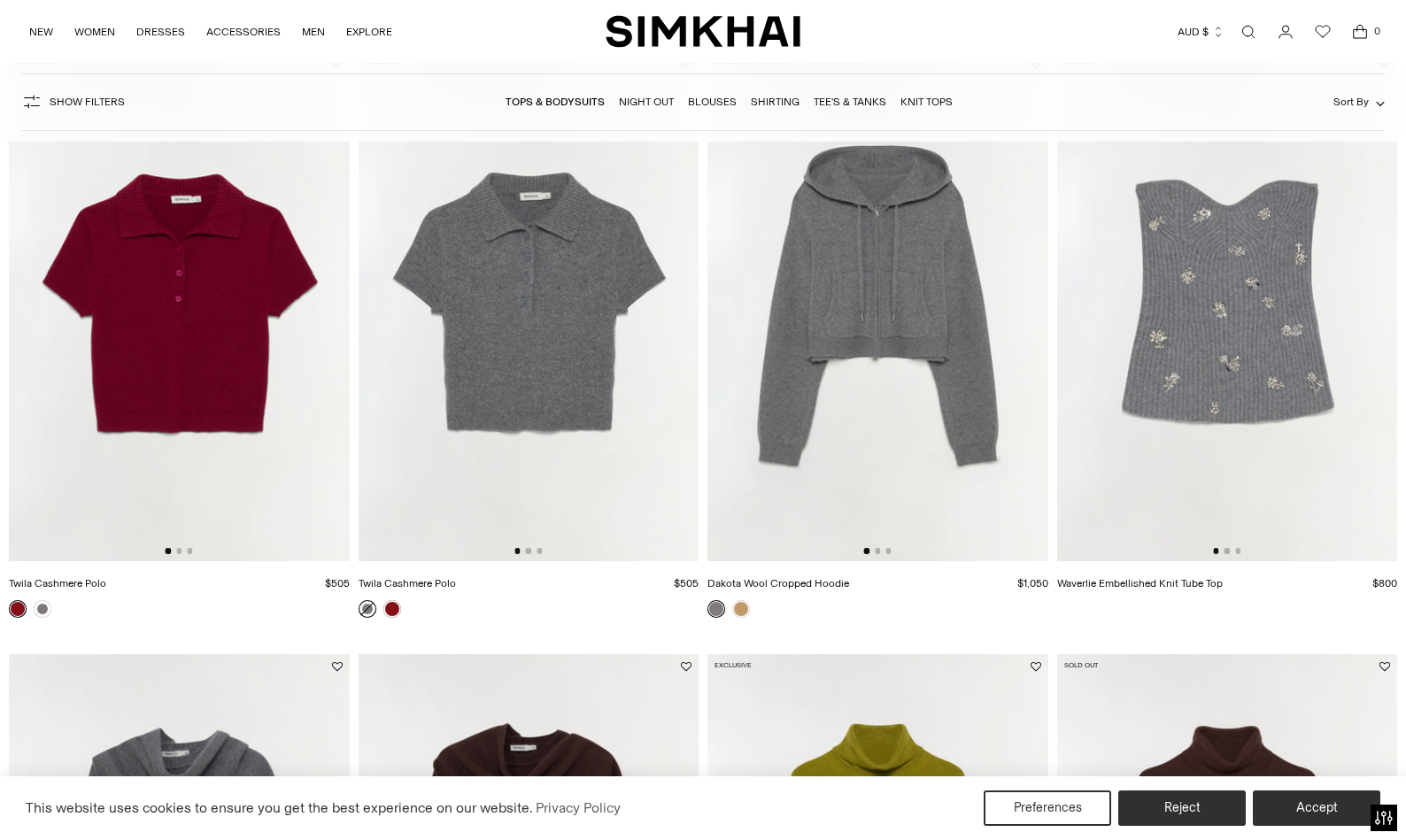
scroll to position [2181, 0]
